Goal: Task Accomplishment & Management: Use online tool/utility

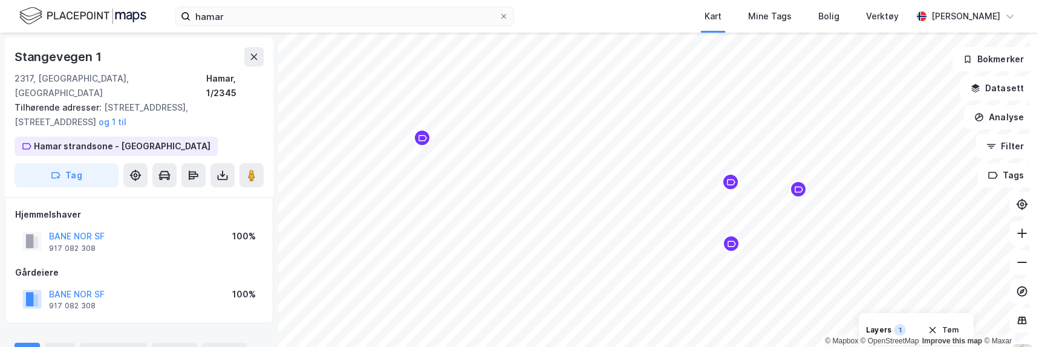
scroll to position [1, 0]
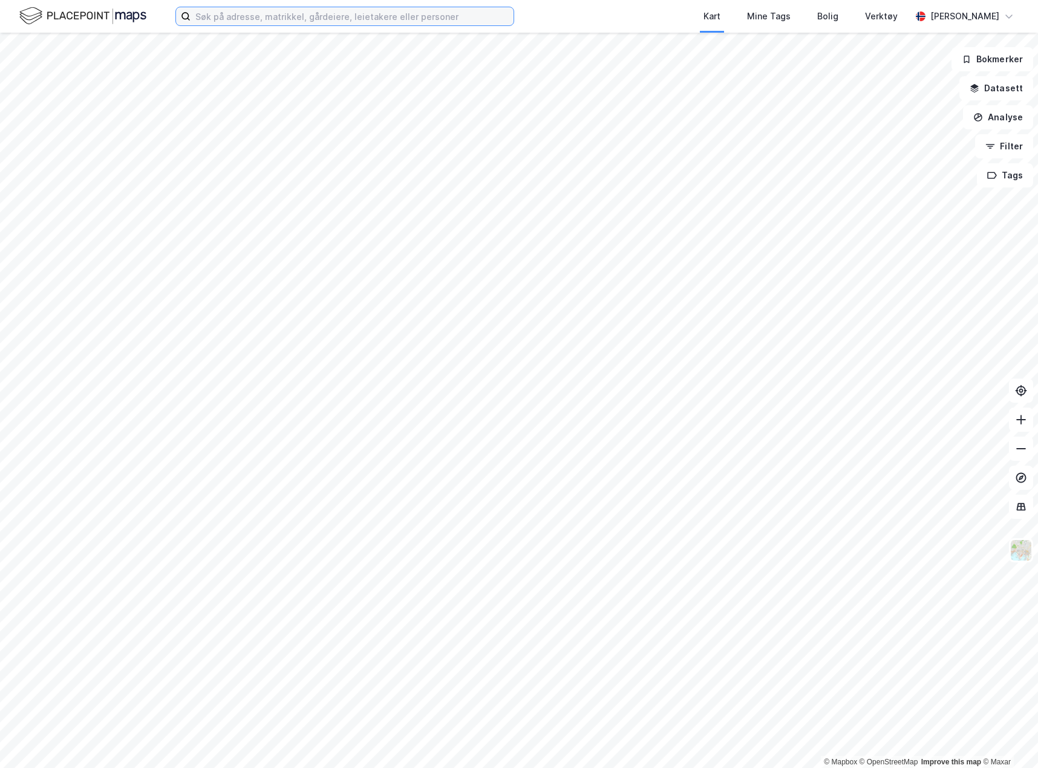
click at [261, 18] on input at bounding box center [351, 16] width 323 height 18
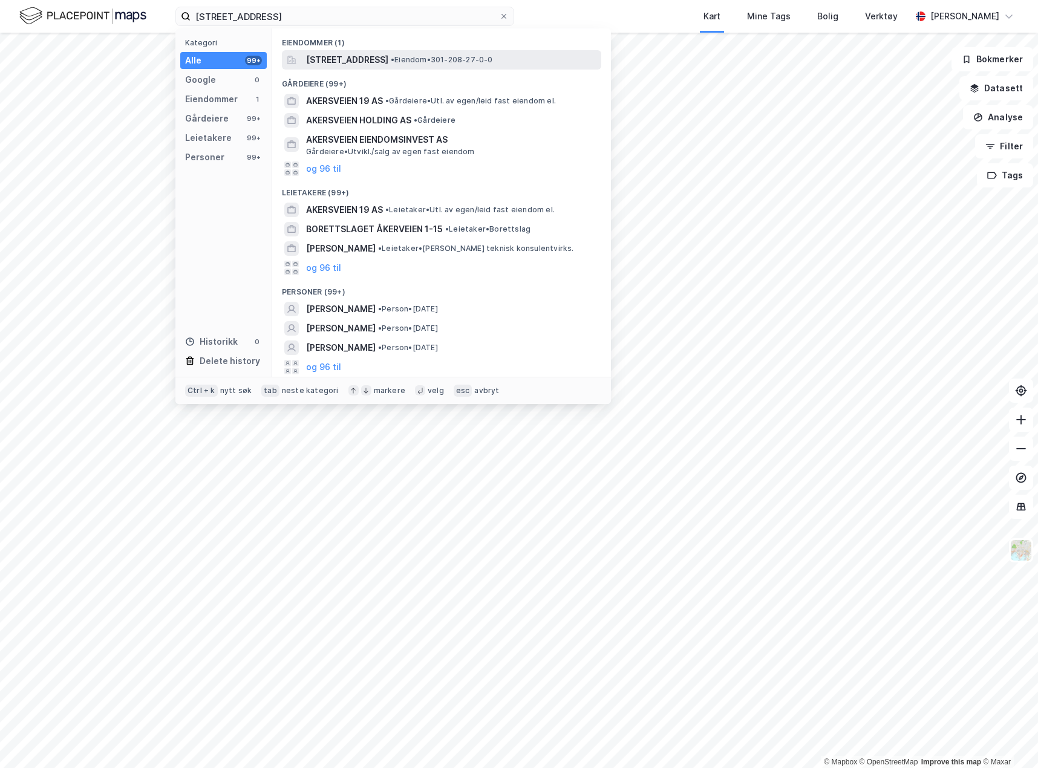
click at [387, 55] on span "[STREET_ADDRESS]" at bounding box center [347, 60] width 82 height 15
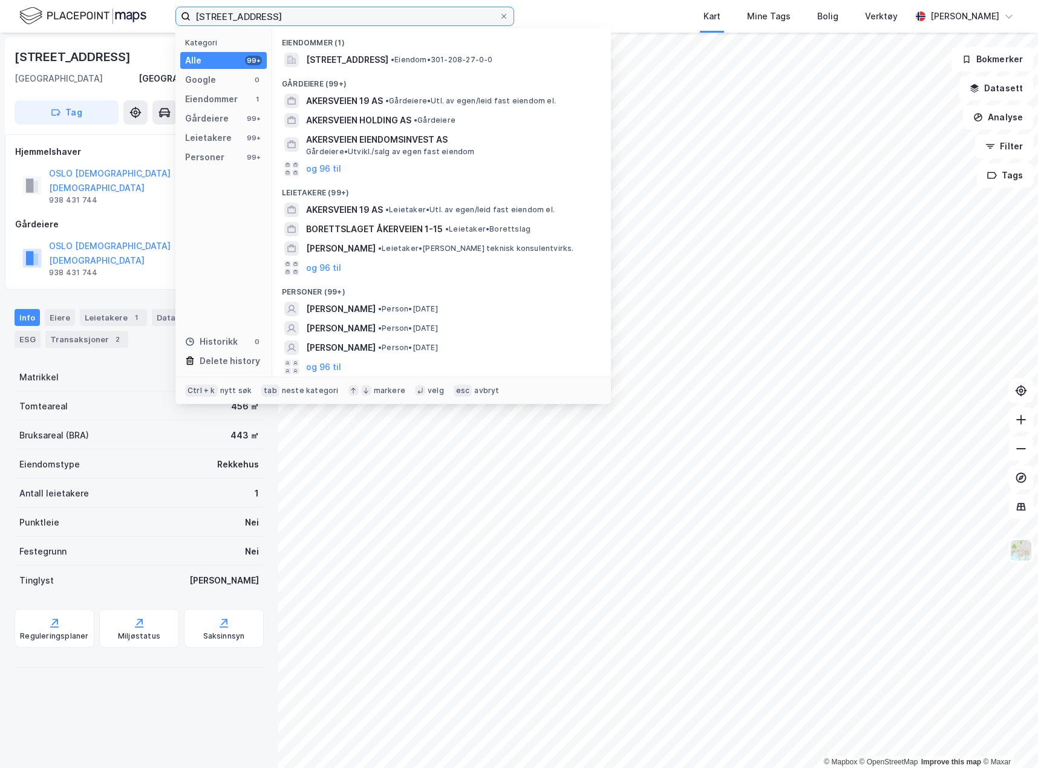
click at [272, 19] on input "[STREET_ADDRESS]" at bounding box center [344, 16] width 308 height 18
type input "[STREET_ADDRESS]"
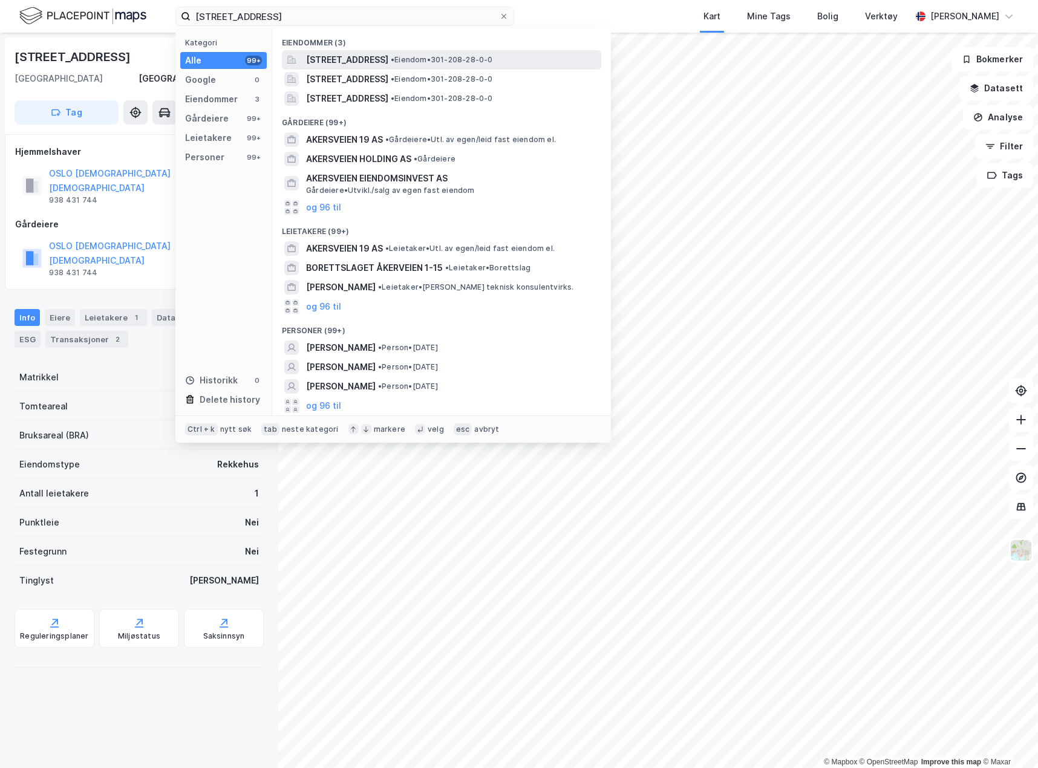
click at [466, 60] on span "• Eiendom • 301-208-28-0-0" at bounding box center [442, 60] width 102 height 10
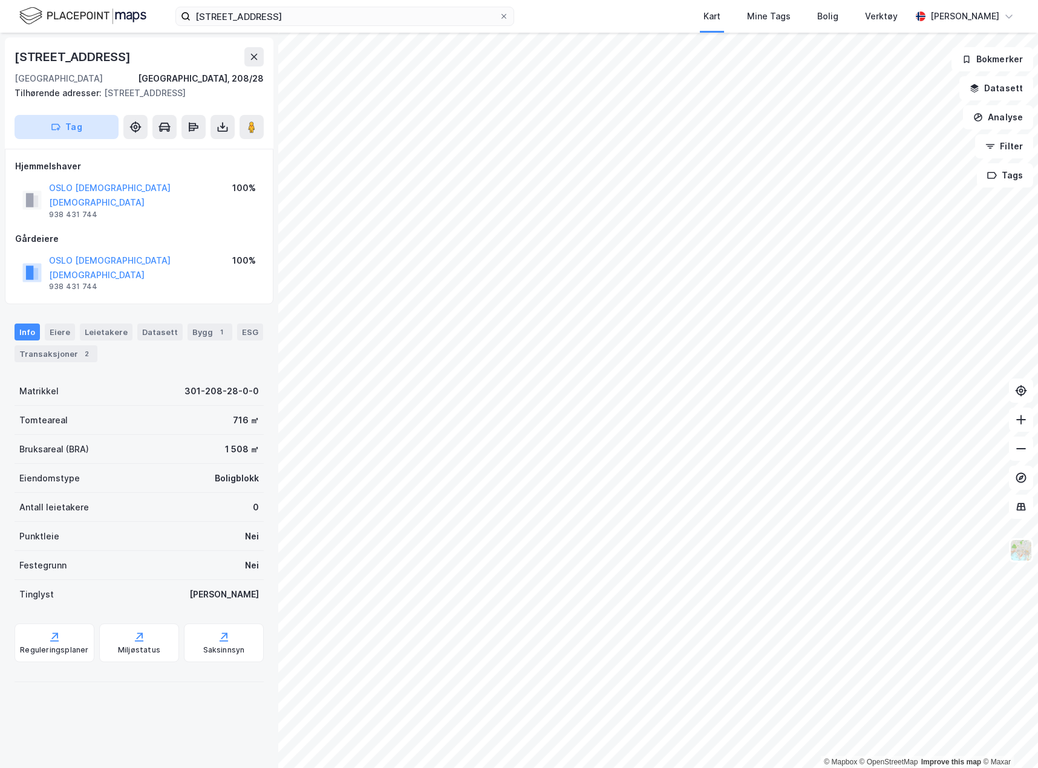
click at [85, 129] on button "Tag" at bounding box center [67, 127] width 104 height 24
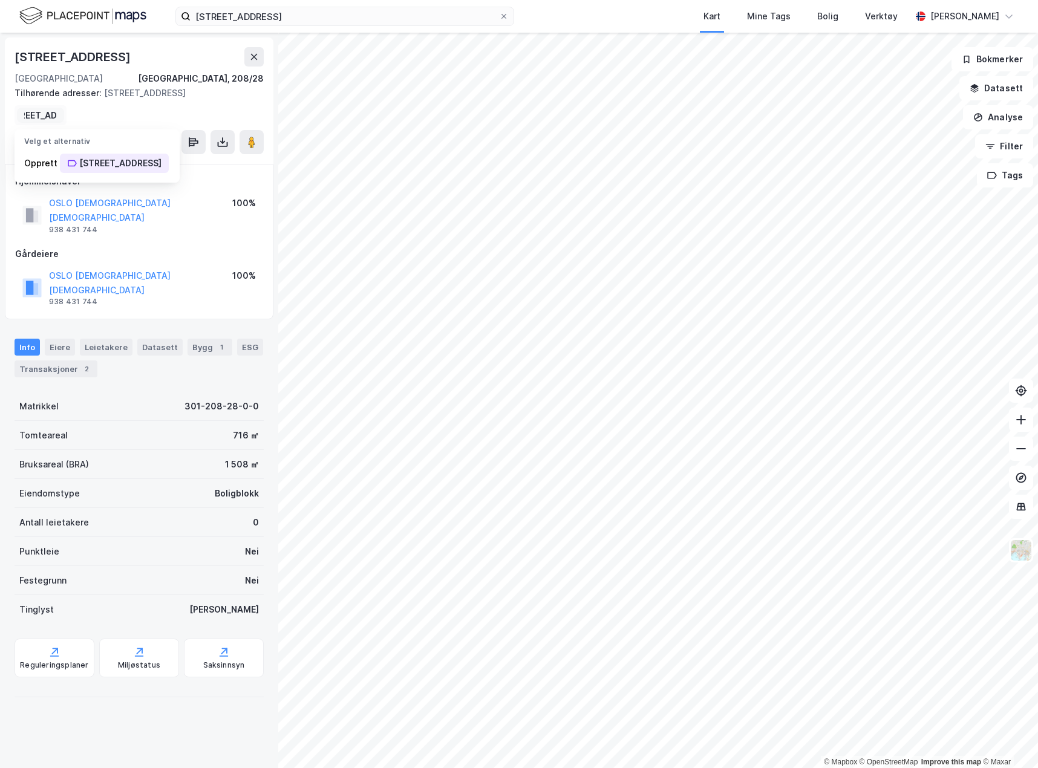
scroll to position [0, 25]
type input "[STREET_ADDRESS]"
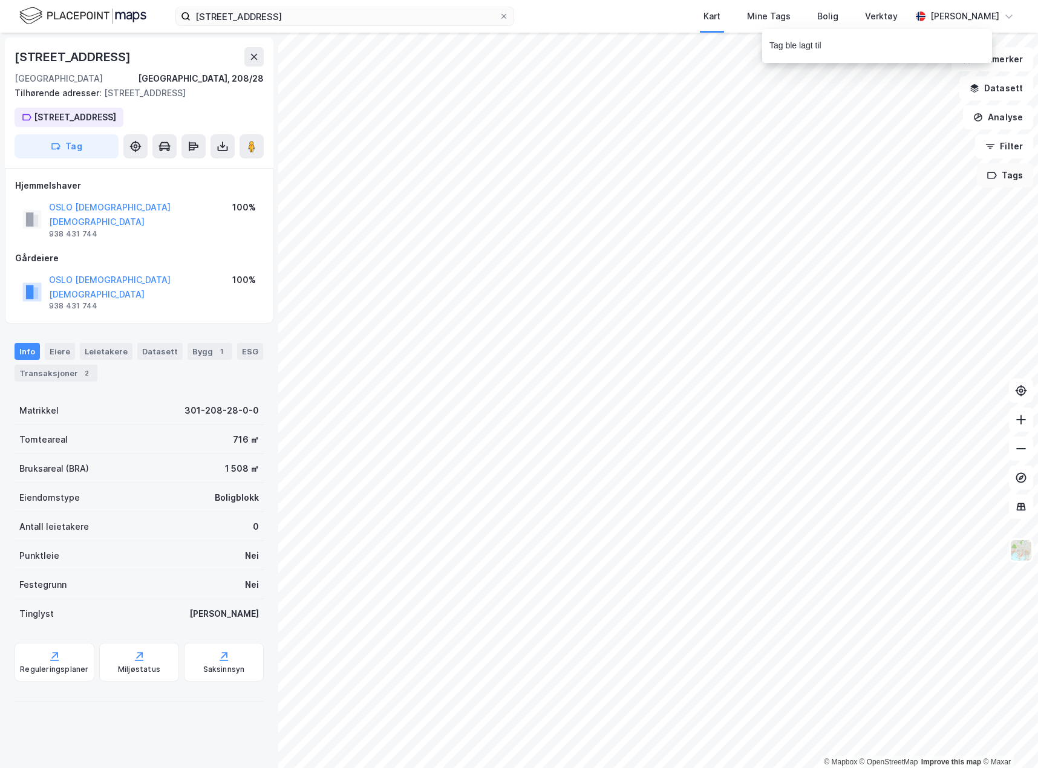
click at [773, 175] on button "Tags" at bounding box center [1005, 175] width 56 height 24
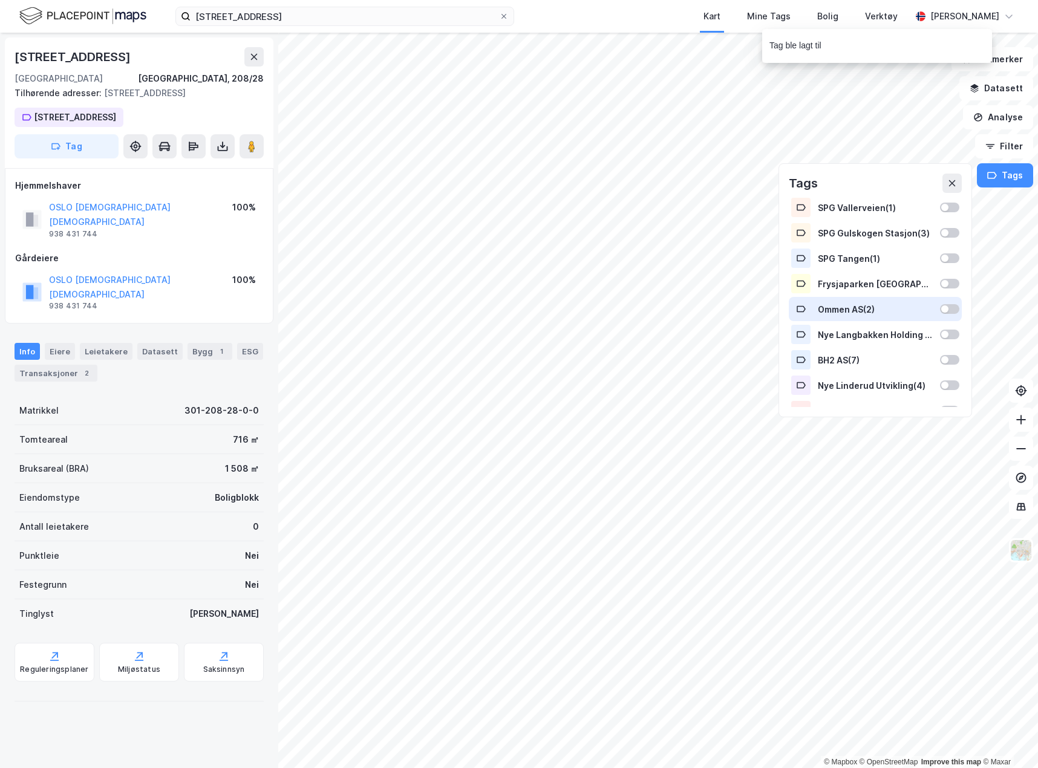
scroll to position [92, 0]
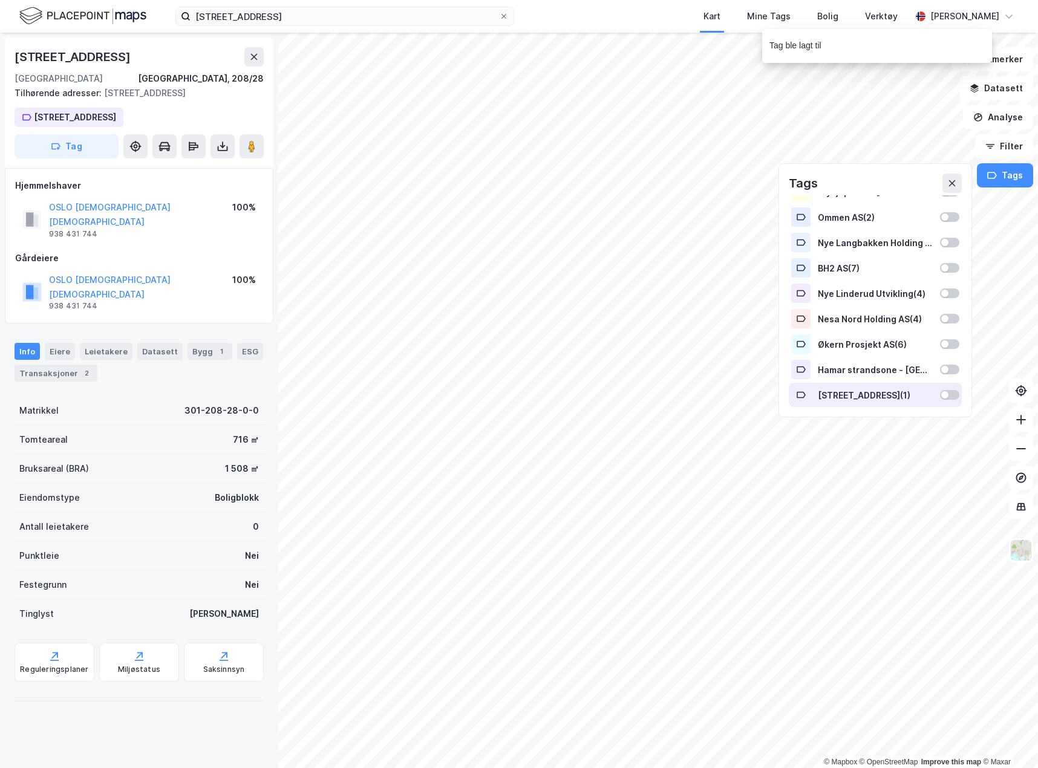
click at [773, 381] on div at bounding box center [949, 395] width 19 height 10
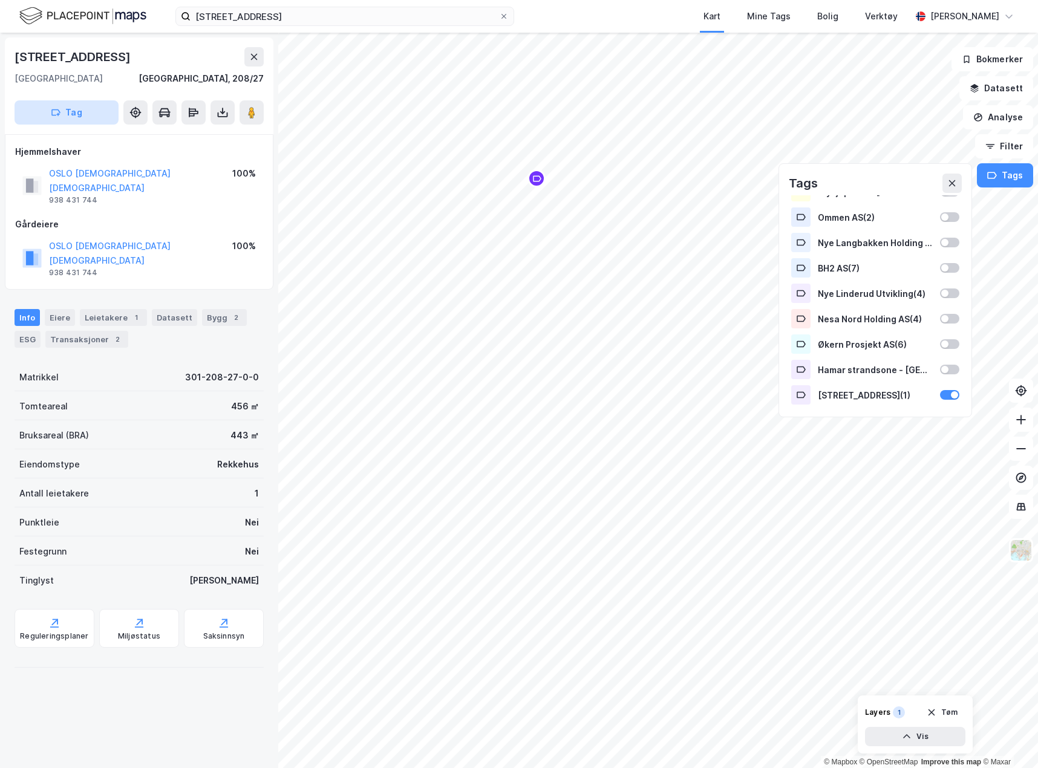
click at [83, 112] on button "Tag" at bounding box center [67, 112] width 104 height 24
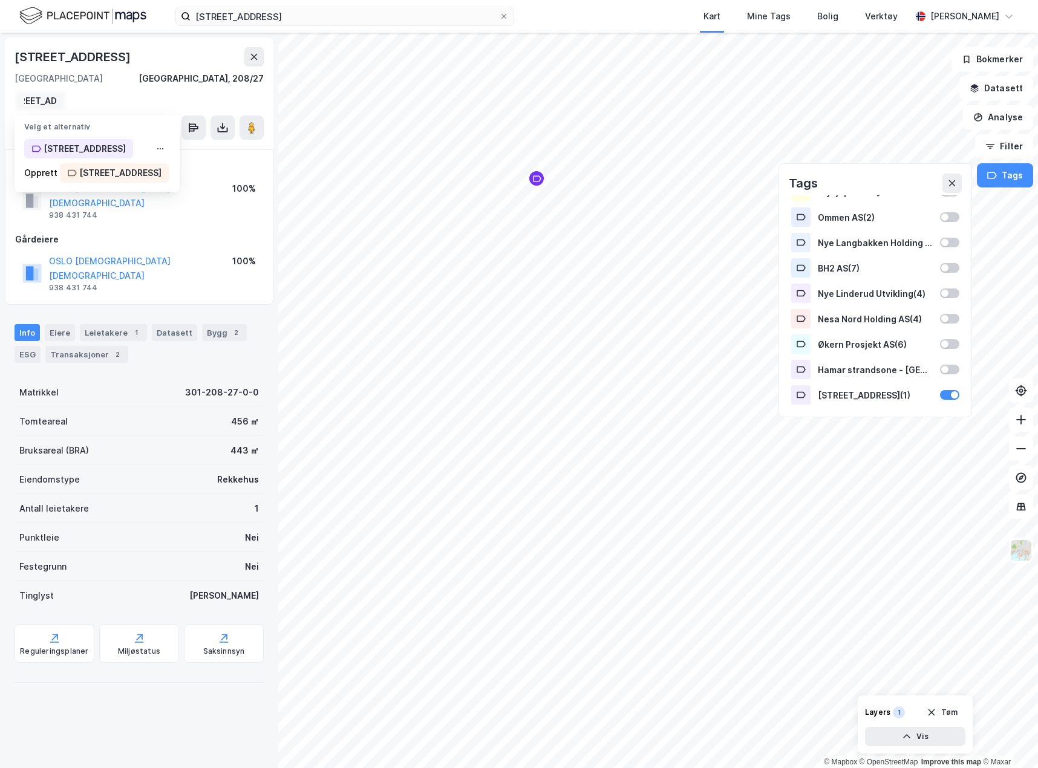
scroll to position [0, 25]
type input "[STREET_ADDRESS]"
click at [97, 146] on div "[STREET_ADDRESS]" at bounding box center [120, 149] width 82 height 15
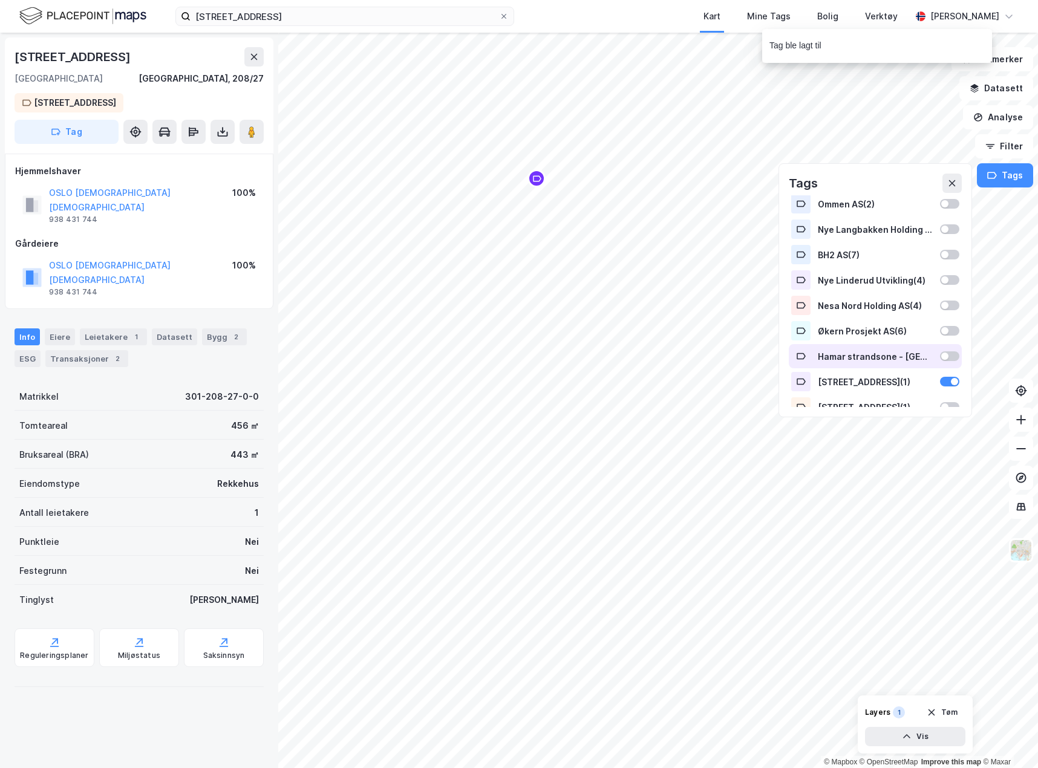
scroll to position [117, 0]
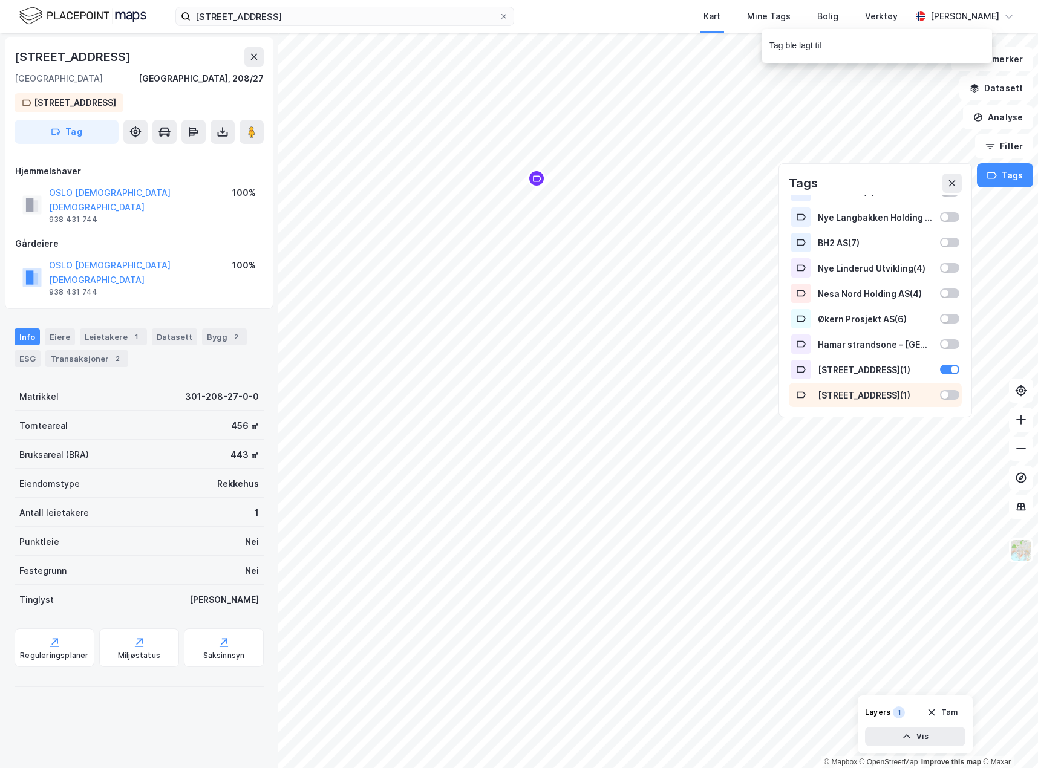
click at [773, 381] on div at bounding box center [949, 395] width 19 height 10
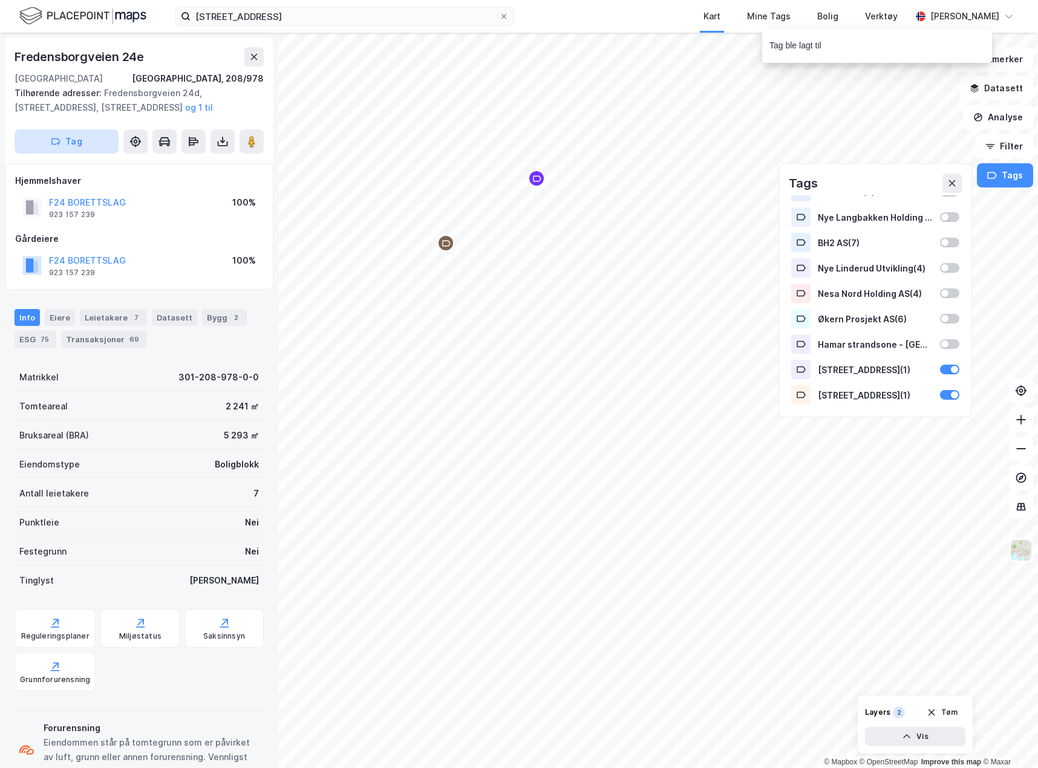
click at [73, 134] on button "Tag" at bounding box center [67, 141] width 104 height 24
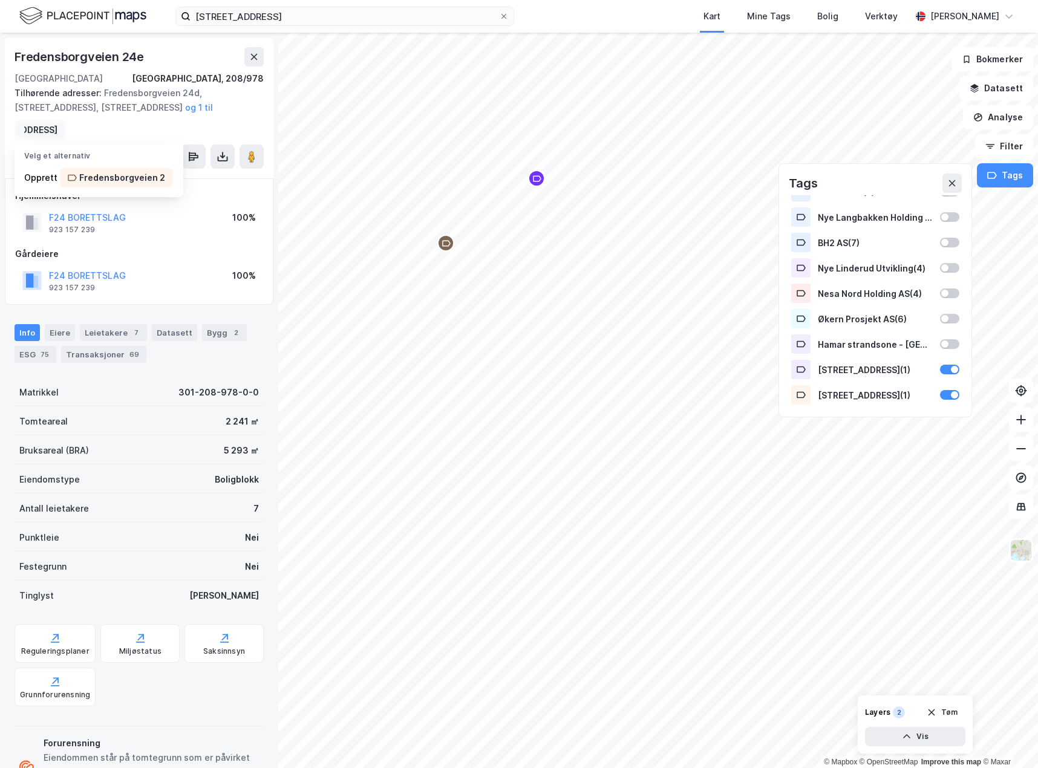
scroll to position [0, 54]
type input "[STREET_ADDRESS]"
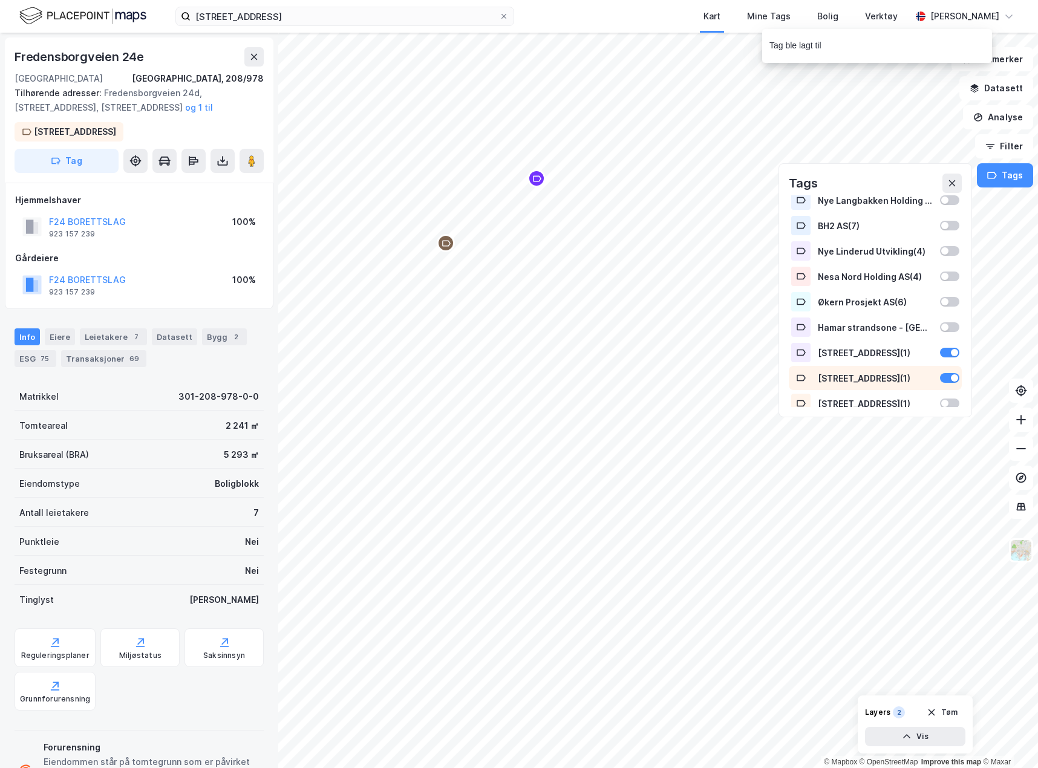
scroll to position [143, 0]
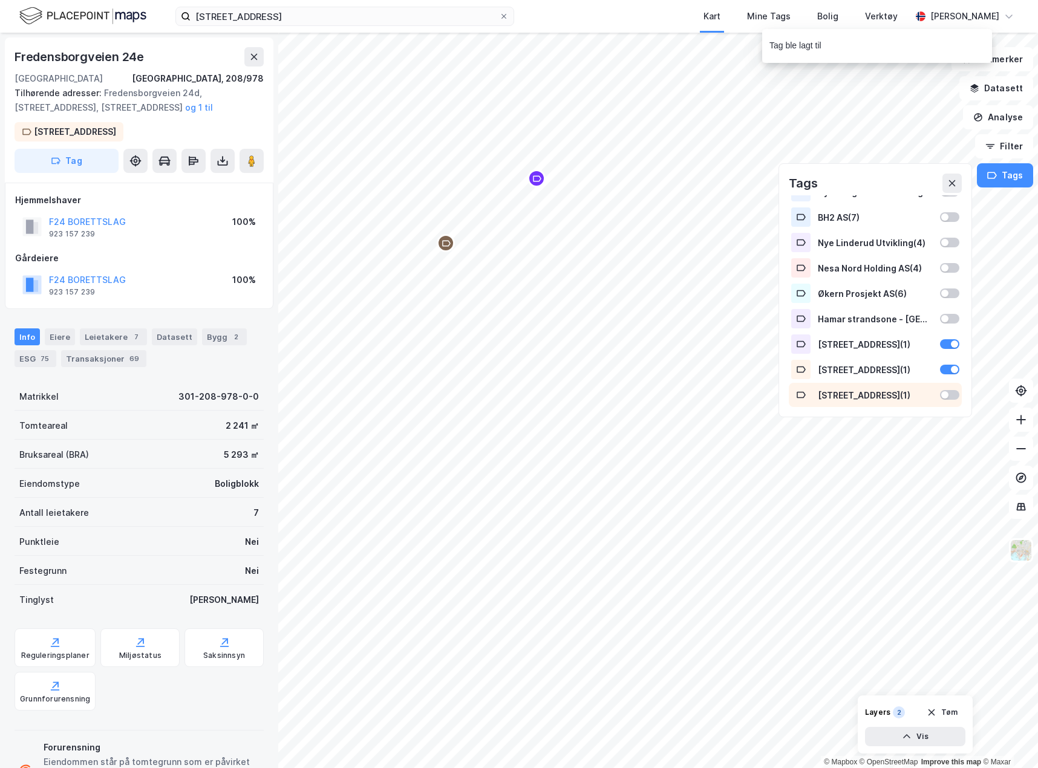
click at [773, 381] on div at bounding box center [949, 395] width 19 height 10
click at [106, 129] on div "[STREET_ADDRESS]" at bounding box center [77, 132] width 82 height 15
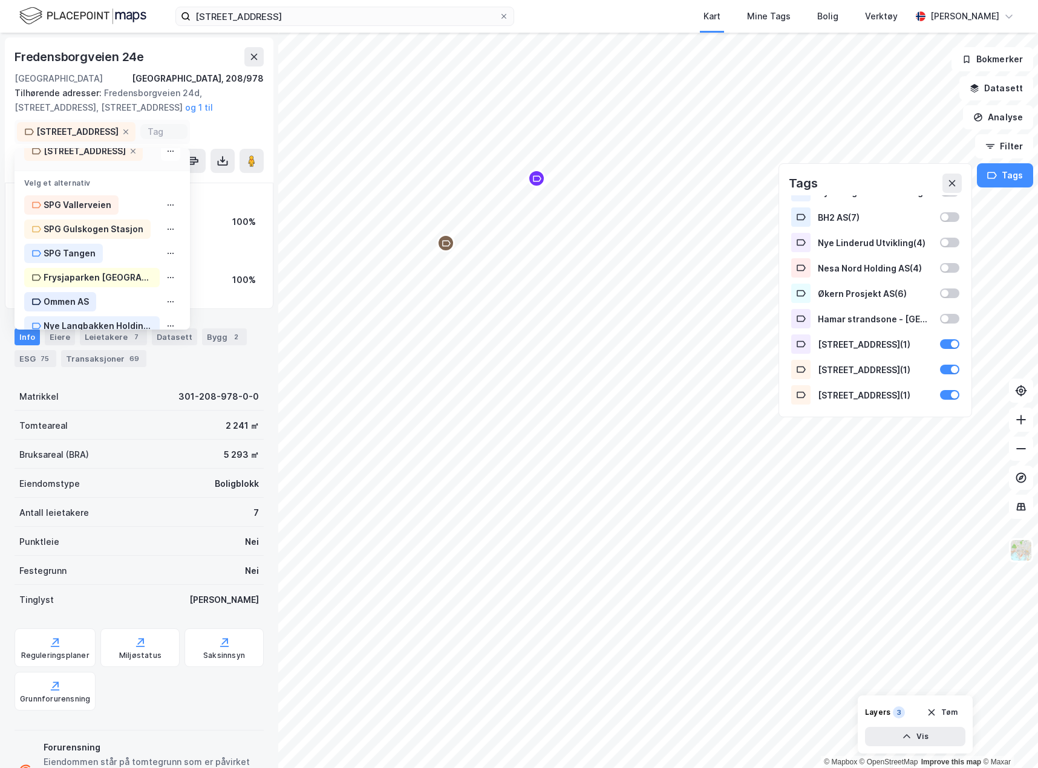
scroll to position [0, 0]
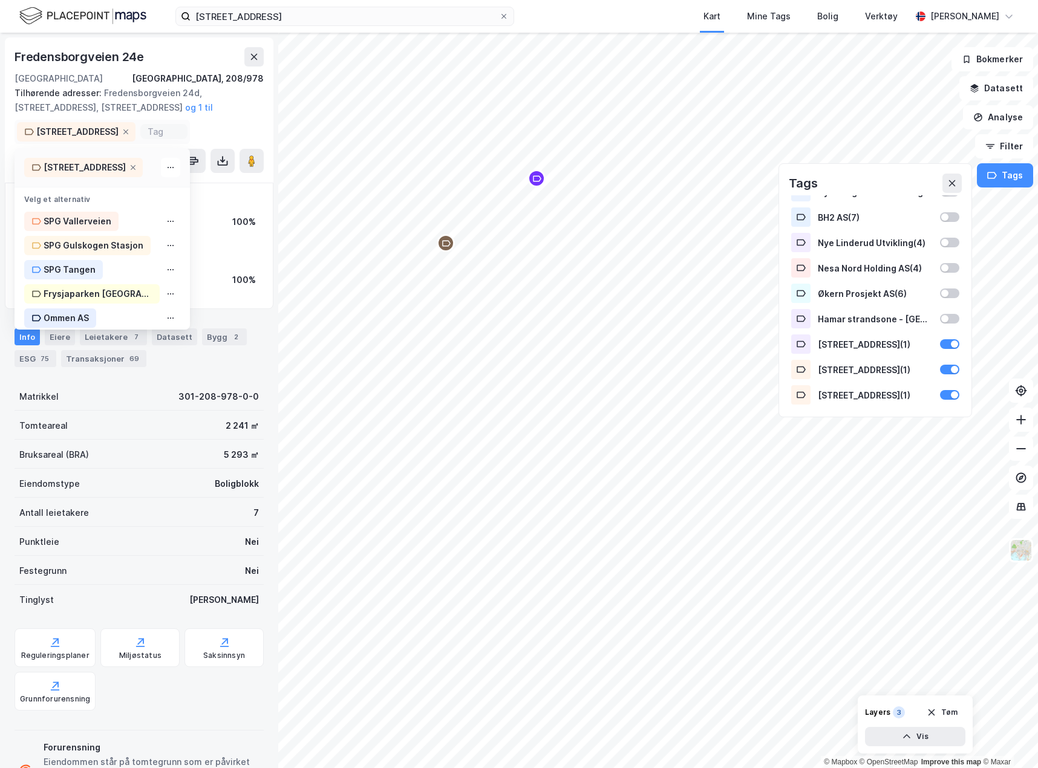
click at [85, 132] on div "[STREET_ADDRESS]" at bounding box center [77, 132] width 82 height 15
click at [172, 169] on icon at bounding box center [171, 168] width 10 height 10
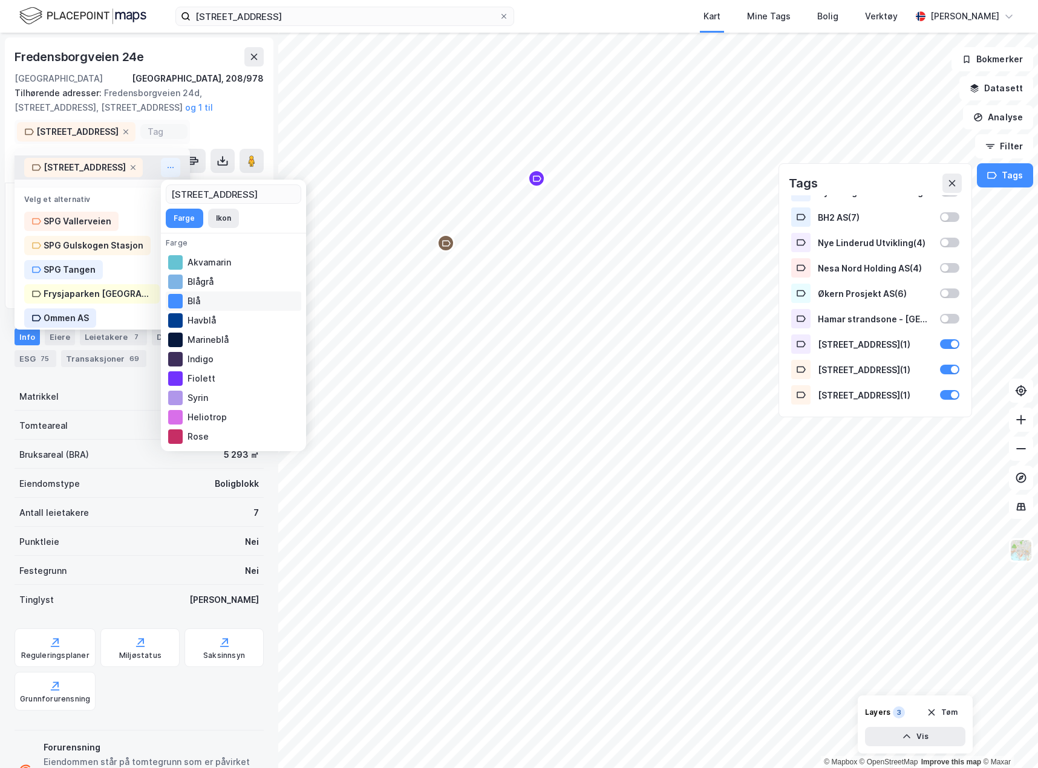
click at [214, 296] on div "Blå" at bounding box center [233, 300] width 135 height 19
click at [239, 112] on div "Tilhørende adresser: [STREET_ADDRESS], [STREET_ADDRESS], [STREET_ADDRESS] og 1 …" at bounding box center [134, 100] width 239 height 29
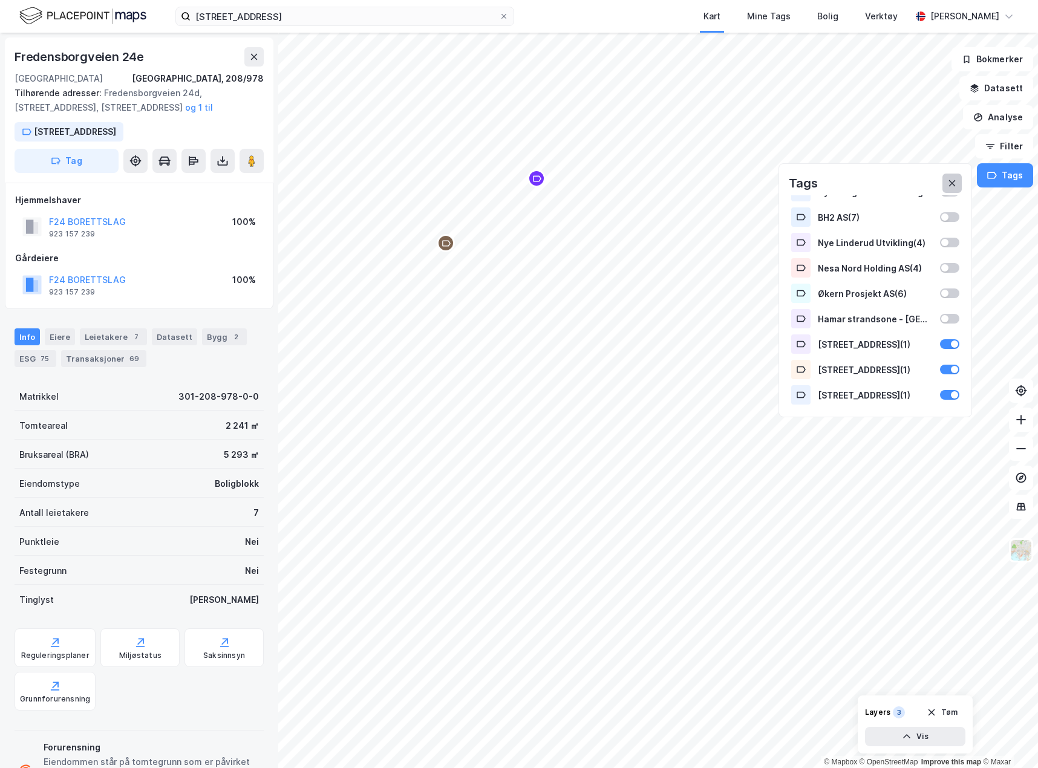
click at [773, 181] on icon at bounding box center [951, 183] width 7 height 7
